Goal: Task Accomplishment & Management: Use online tool/utility

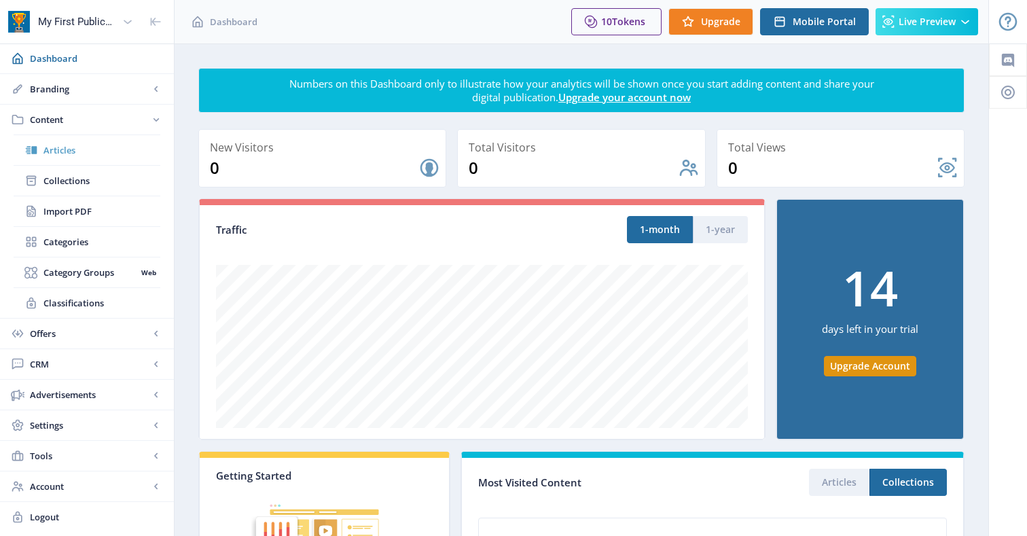
click at [60, 152] on span "Articles" at bounding box center [101, 150] width 117 height 14
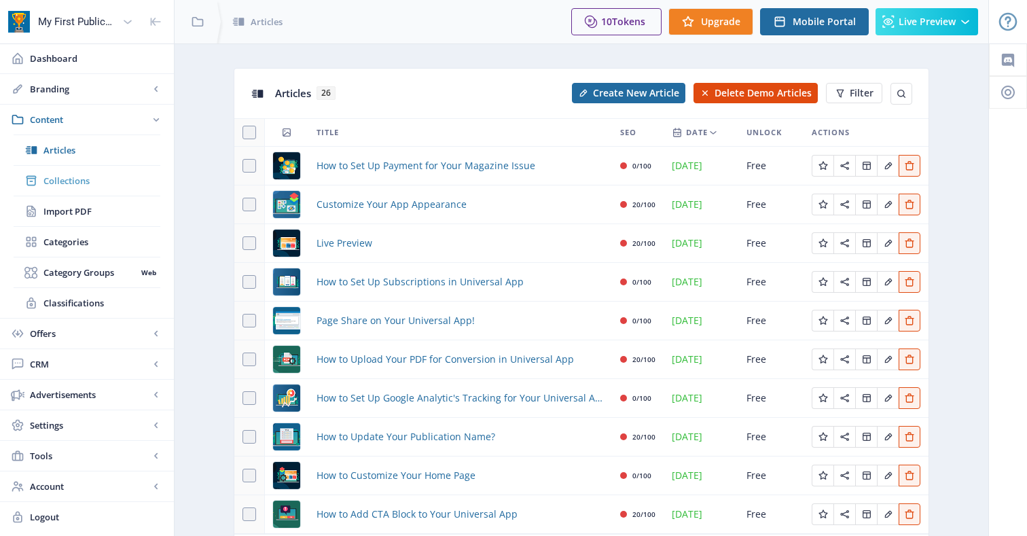
click at [75, 179] on span "Collections" at bounding box center [101, 181] width 117 height 14
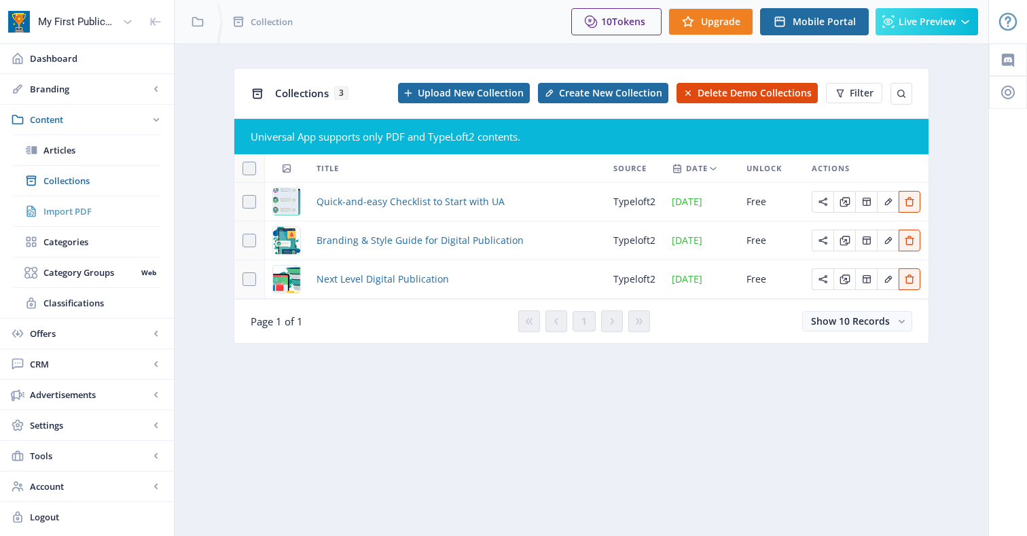
click at [71, 216] on span "Import PDF" at bounding box center [101, 212] width 117 height 14
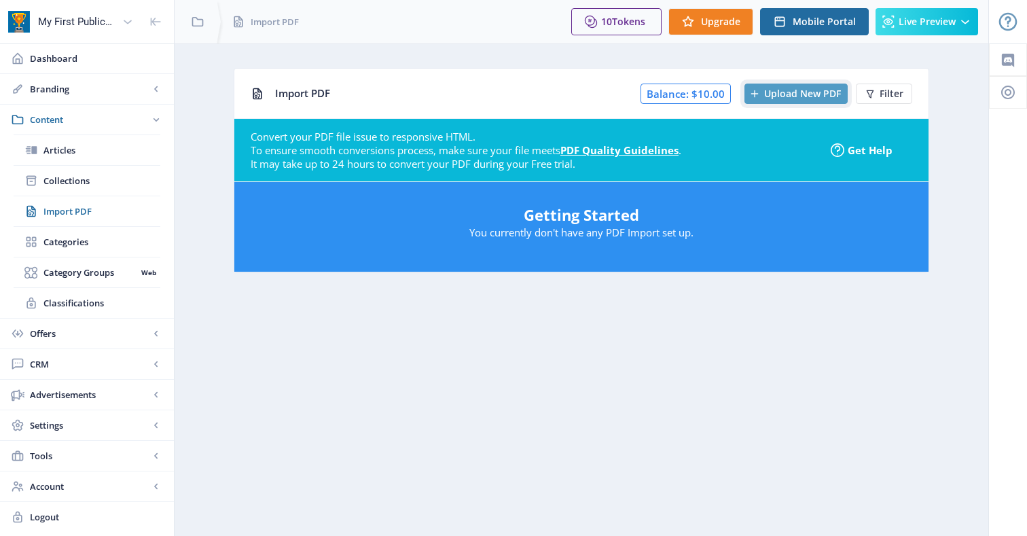
click at [793, 90] on span "Upload New PDF" at bounding box center [802, 93] width 77 height 11
click at [809, 97] on span "Upload New PDF" at bounding box center [802, 93] width 77 height 11
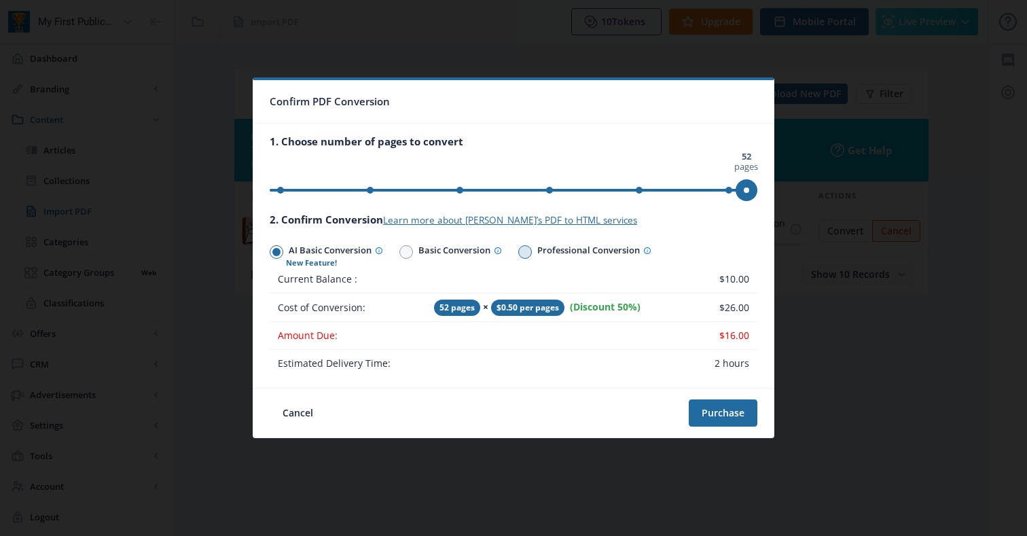
click at [527, 252] on span at bounding box center [525, 252] width 8 height 8
click at [519, 252] on input "Professional Conversion" at bounding box center [518, 251] width 1 height 1
radio input "true"
click at [413, 253] on span at bounding box center [407, 252] width 14 height 14
click at [400, 252] on input "Basic Conversion" at bounding box center [400, 251] width 1 height 1
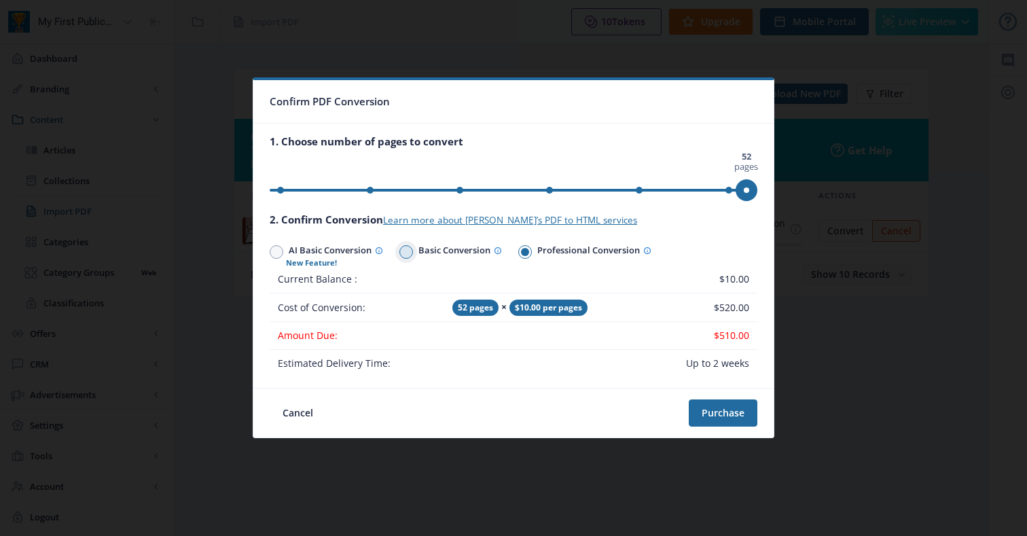
radio input "true"
click at [279, 251] on span at bounding box center [276, 252] width 8 height 8
click at [270, 251] on input "AI Basic Conversion" at bounding box center [270, 251] width 1 height 1
radio input "true"
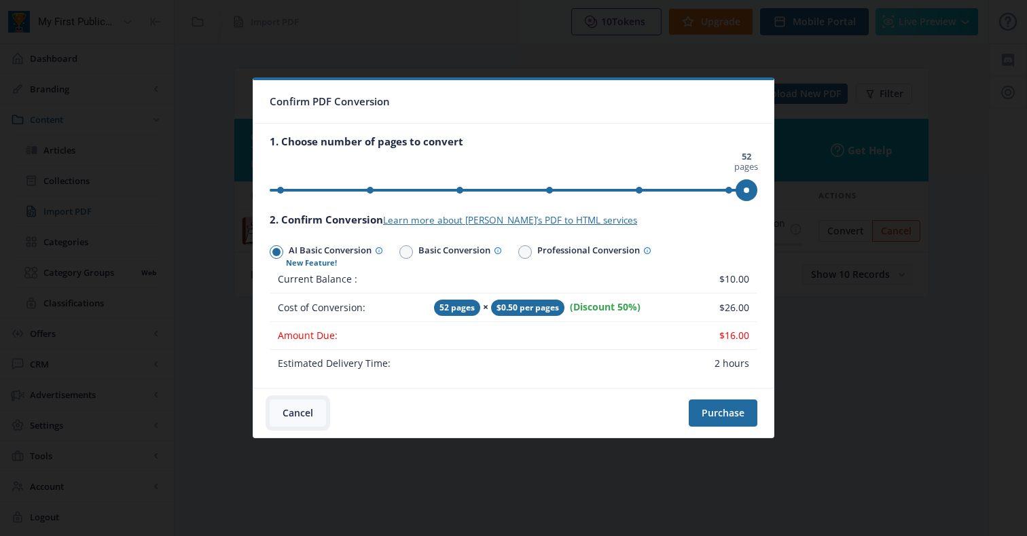
click at [296, 406] on button "Cancel" at bounding box center [298, 413] width 56 height 27
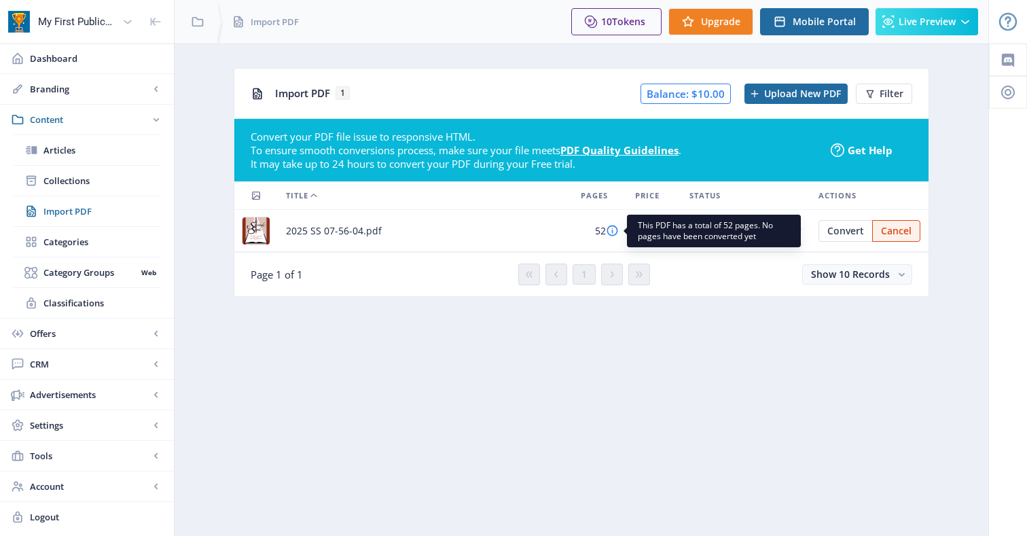
click at [616, 232] on icon at bounding box center [612, 230] width 13 height 13
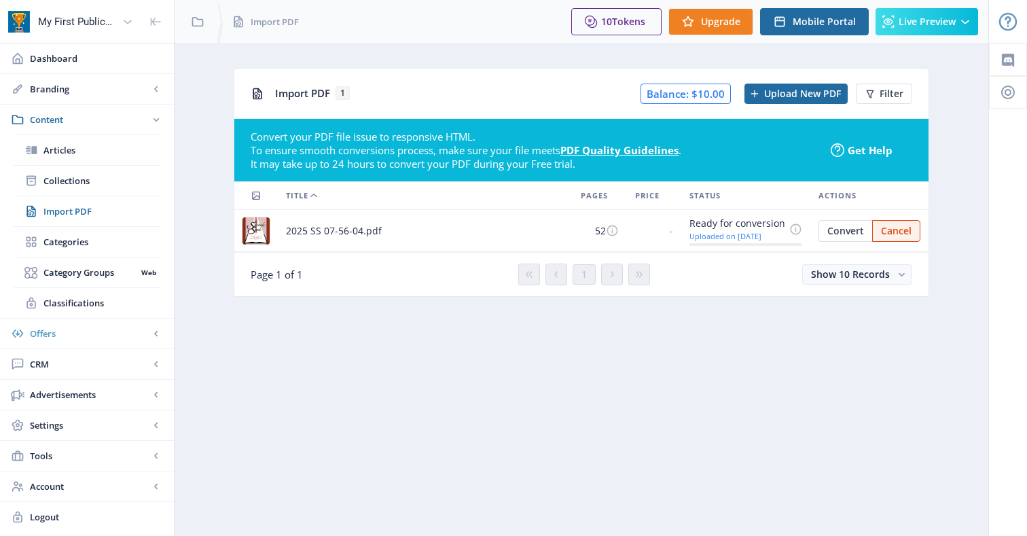
click at [83, 327] on span "Offers" at bounding box center [90, 334] width 120 height 14
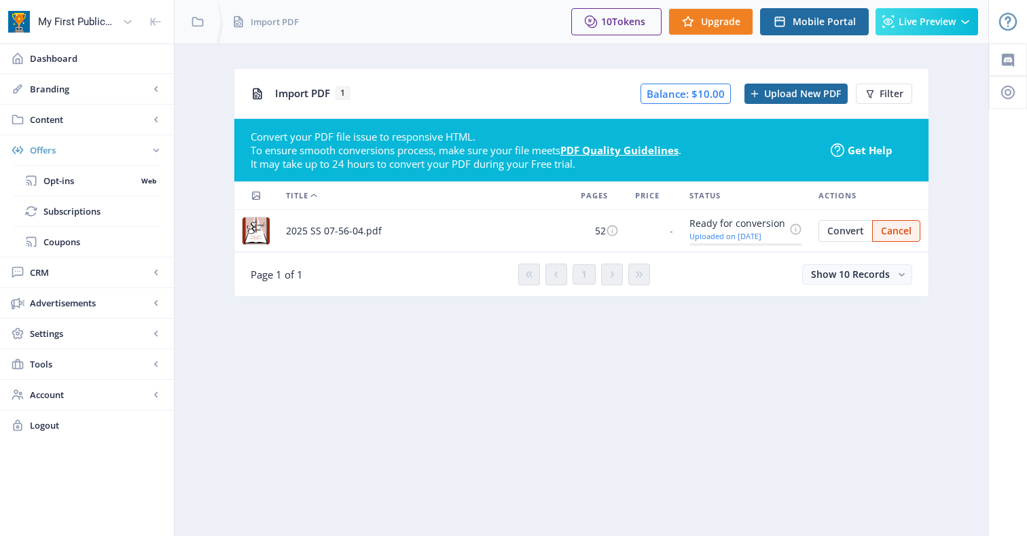
click at [126, 156] on span "Offers" at bounding box center [90, 150] width 120 height 14
click at [128, 142] on link "Offers" at bounding box center [87, 150] width 174 height 30
click at [135, 106] on link "Content" at bounding box center [87, 120] width 174 height 30
click at [138, 90] on span "Branding" at bounding box center [90, 89] width 120 height 14
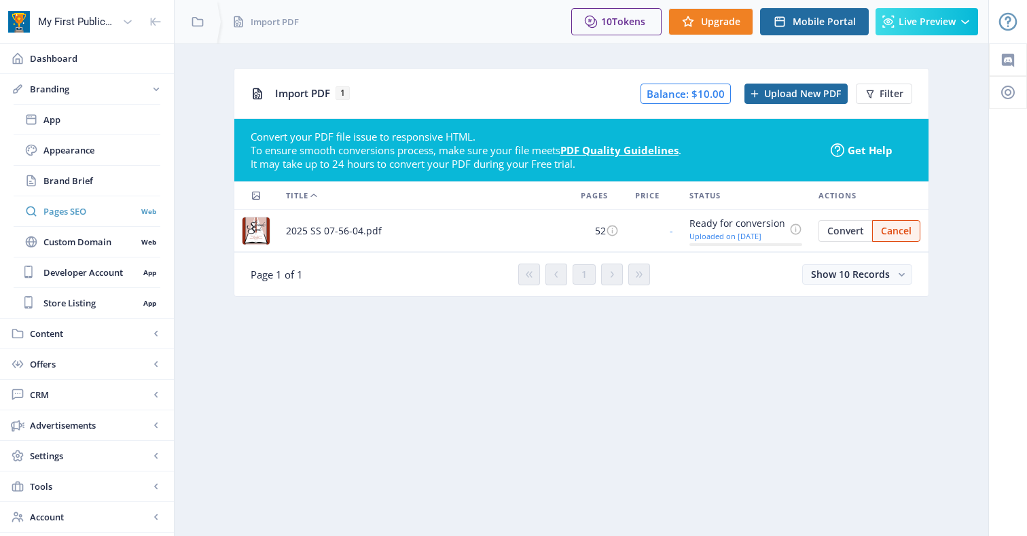
scroll to position [26, 0]
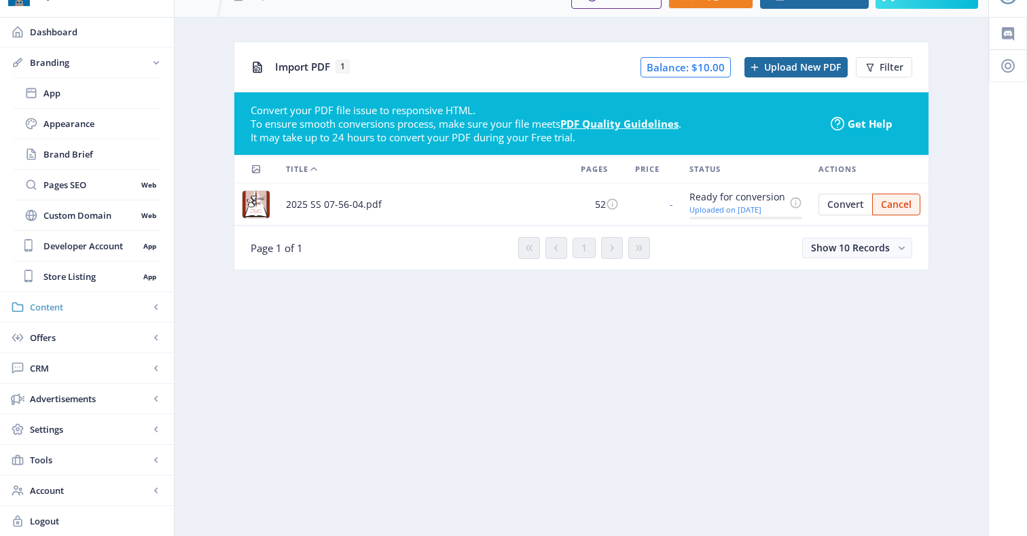
click at [66, 310] on span "Content" at bounding box center [90, 307] width 120 height 14
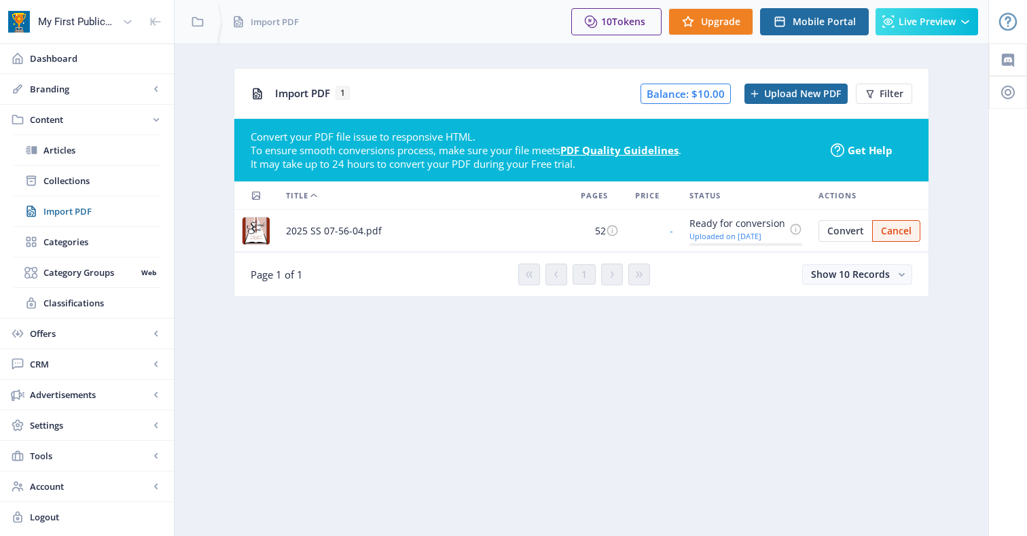
scroll to position [0, 0]
click at [107, 132] on link "Content" at bounding box center [87, 120] width 174 height 30
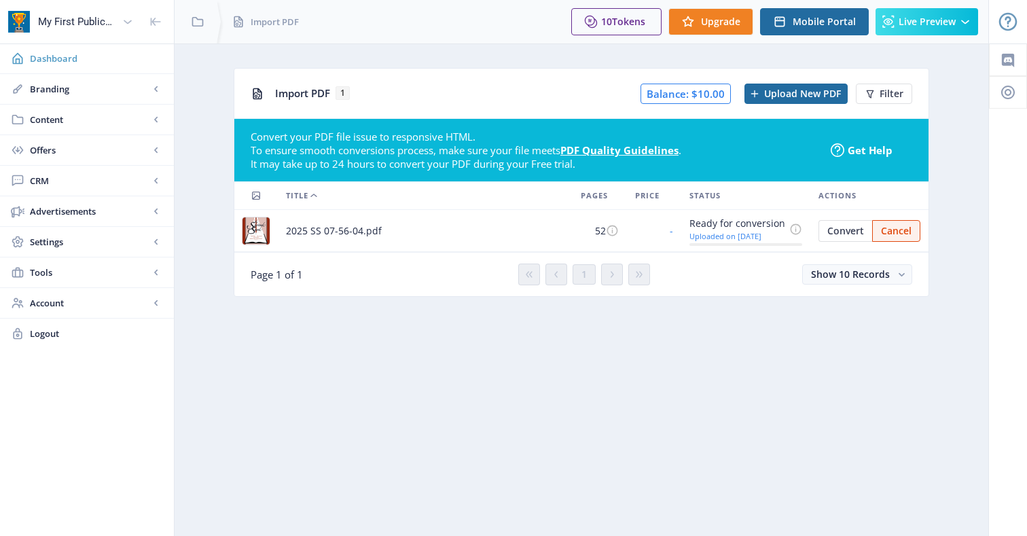
click at [50, 57] on span "Dashboard" at bounding box center [96, 59] width 133 height 14
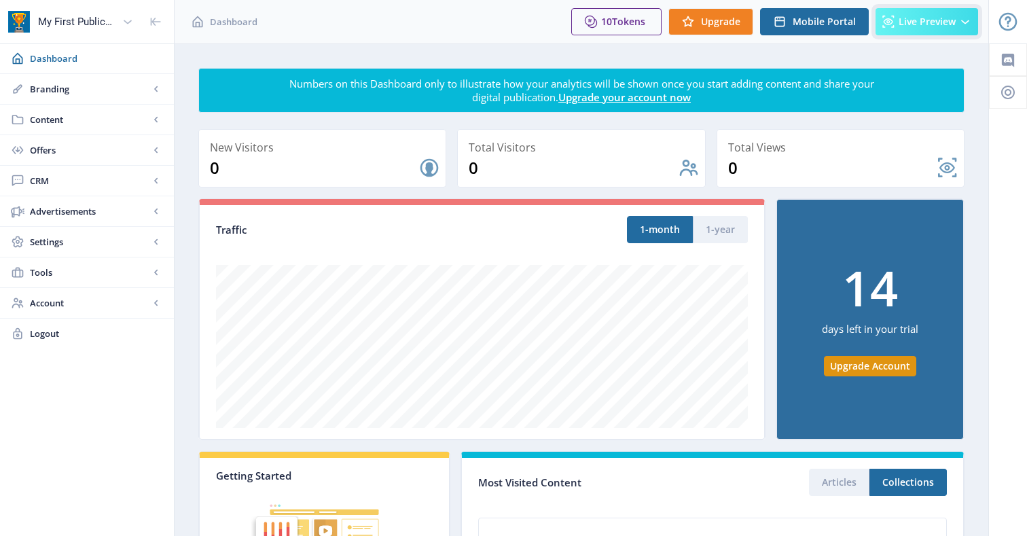
click at [948, 16] on span "Live Preview" at bounding box center [927, 21] width 57 height 11
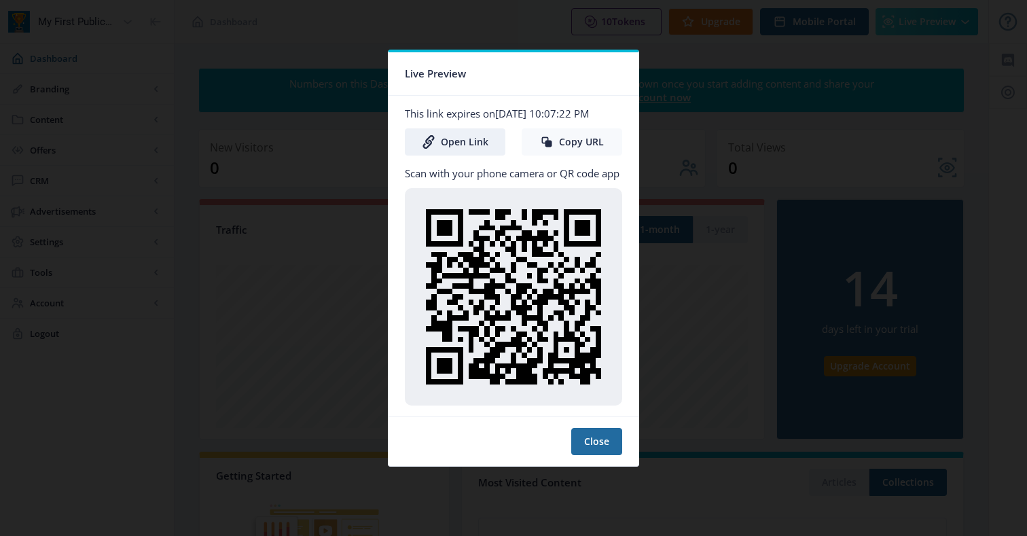
click at [553, 155] on button "Copy URL" at bounding box center [572, 141] width 101 height 27
